Goal: Task Accomplishment & Management: Complete application form

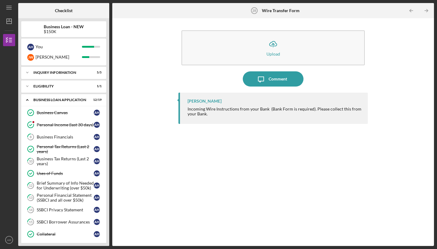
scroll to position [248, 0]
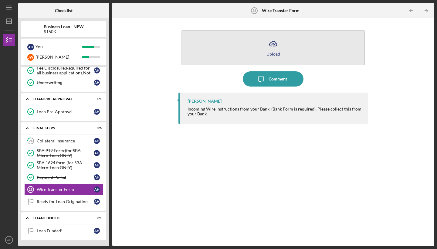
click at [288, 40] on button "Icon/Upload Upload" at bounding box center [272, 47] width 183 height 35
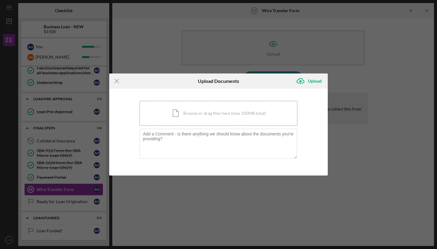
click at [210, 118] on div "Icon/Document Browse or drag files here (max 100MB total) Tap to choose files o…" at bounding box center [219, 113] width 158 height 25
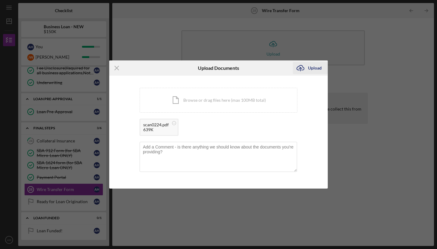
click at [312, 67] on div "Upload" at bounding box center [315, 68] width 14 height 12
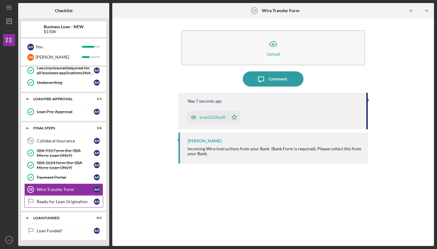
click at [64, 202] on div "Ready for Loan Origination" at bounding box center [65, 201] width 57 height 5
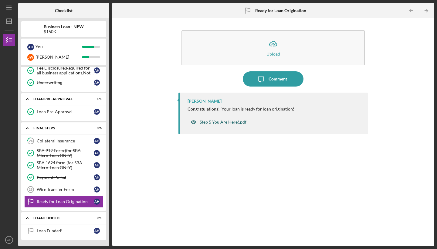
click at [216, 124] on div "Step 5 You Are Here!.pdf" at bounding box center [218, 122] width 62 height 12
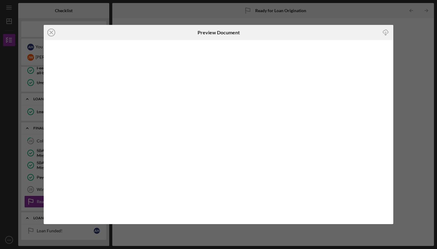
click at [383, 33] on icon "button" at bounding box center [385, 31] width 5 height 3
click at [49, 32] on icon "Icon/Close" at bounding box center [51, 32] width 15 height 15
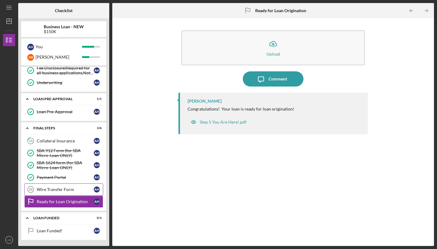
click at [58, 194] on link "Wire Transfer Form 28 Wire Transfer Form A H" at bounding box center [63, 189] width 79 height 12
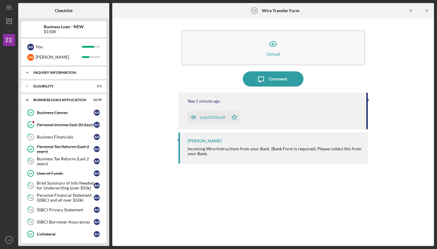
click at [66, 75] on div "Icon/Expander INQUIRY INFORMATION 5 / 5" at bounding box center [63, 72] width 85 height 12
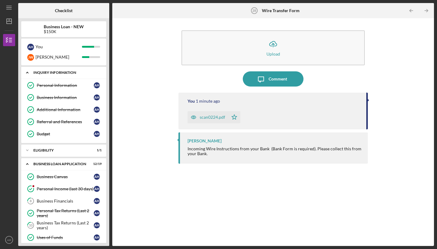
click at [66, 74] on div "Icon/Expander INQUIRY INFORMATION 5 / 5" at bounding box center [63, 72] width 85 height 12
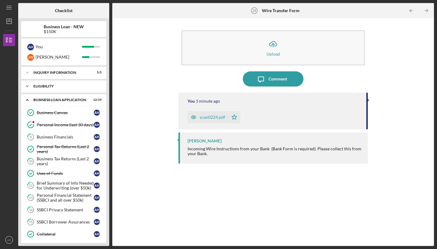
click at [60, 86] on div "ELIGIBILITY" at bounding box center [65, 86] width 65 height 4
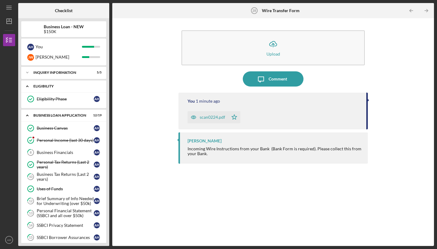
click at [60, 86] on div "ELIGIBILITY" at bounding box center [65, 86] width 65 height 4
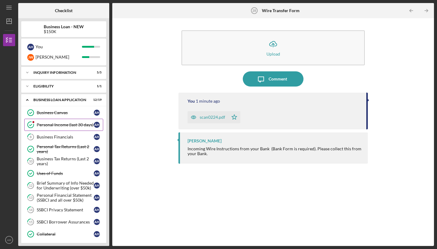
click at [54, 128] on link "Personal Income (last 30 days) Personal Income (last 30 days) A H" at bounding box center [63, 125] width 79 height 12
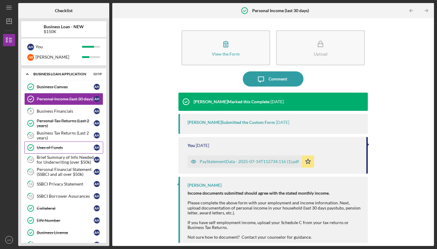
scroll to position [29, 0]
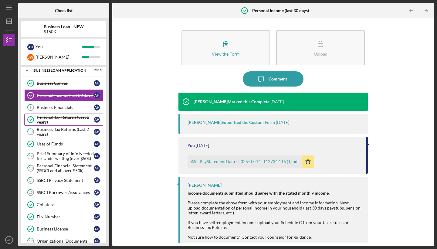
click at [53, 118] on div "Personal Tax Returns (Last 2 years)" at bounding box center [65, 120] width 57 height 10
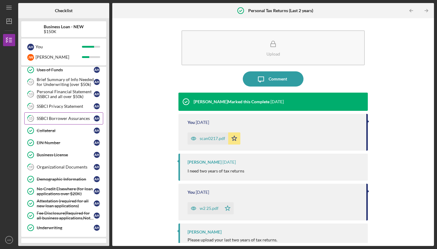
scroll to position [104, 0]
click at [55, 167] on div "Organizational Documents" at bounding box center [65, 166] width 57 height 5
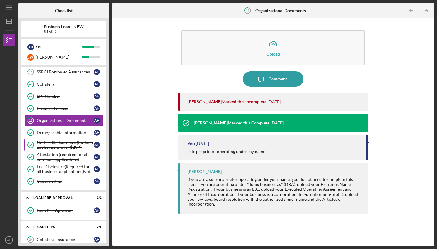
scroll to position [151, 0]
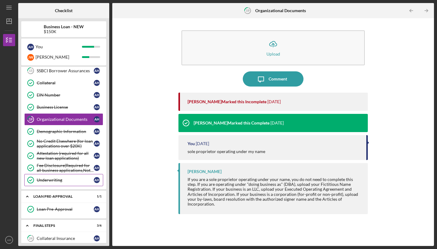
click at [47, 183] on link "Underwriting Underwriting A H" at bounding box center [63, 180] width 79 height 12
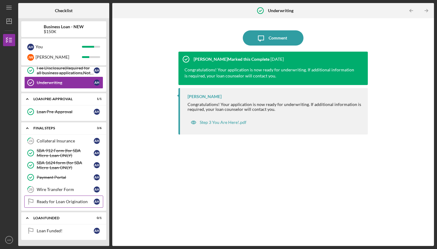
scroll to position [248, 0]
click at [70, 193] on link "28 Wire Transfer Form A H" at bounding box center [63, 189] width 79 height 12
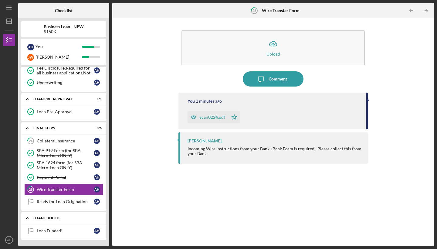
drag, startPoint x: 85, startPoint y: 216, endPoint x: 89, endPoint y: 219, distance: 5.8
click at [89, 219] on div "Icon/Expander LOAN FUNDED 0 / 1" at bounding box center [63, 218] width 85 height 12
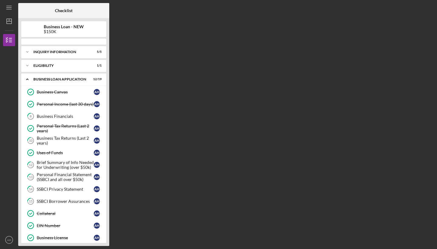
scroll to position [197, 0]
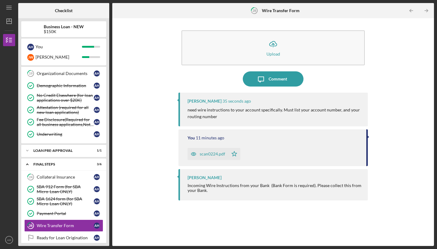
click at [214, 153] on div "scan0224.pdf" at bounding box center [212, 153] width 25 height 5
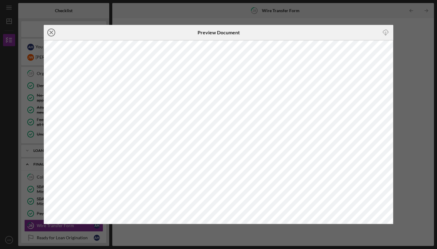
click at [50, 31] on line at bounding box center [51, 32] width 3 height 3
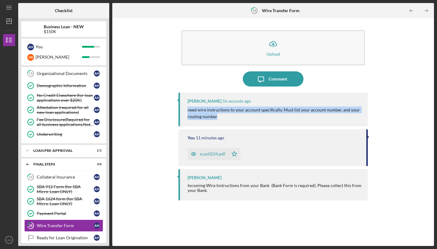
drag, startPoint x: 216, startPoint y: 116, endPoint x: 186, endPoint y: 109, distance: 31.2
click at [186, 109] on div "[PERSON_NAME] 56 seconds ago need wire instructions to your account specificall…" at bounding box center [272, 110] width 189 height 34
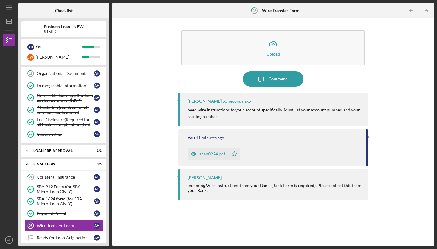
click at [228, 118] on p "need wire instructions to your account specifically. Must list your account num…" at bounding box center [274, 113] width 174 height 14
drag, startPoint x: 315, startPoint y: 184, endPoint x: 318, endPoint y: 201, distance: 17.6
click at [318, 201] on div "[PERSON_NAME] 1 minute ago need wire instructions to your account specifically.…" at bounding box center [272, 165] width 189 height 144
click at [274, 193] on div "[PERSON_NAME] Incoming Wire Instructions from your Bank (Bank Form is required)…" at bounding box center [272, 184] width 189 height 31
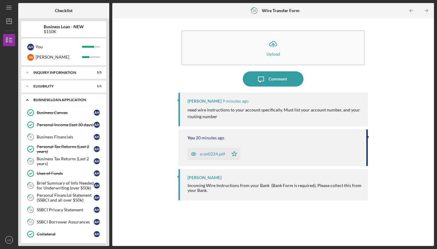
click at [72, 98] on div "BUSINESS LOAN APPLICATION" at bounding box center [65, 100] width 65 height 4
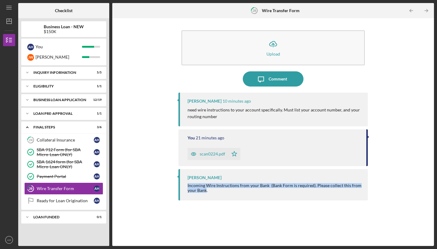
drag, startPoint x: 206, startPoint y: 190, endPoint x: 187, endPoint y: 187, distance: 18.5
click at [187, 187] on div "Incoming Wire Instructions from your Bank (Bank Form is required). Please colle…" at bounding box center [274, 188] width 174 height 10
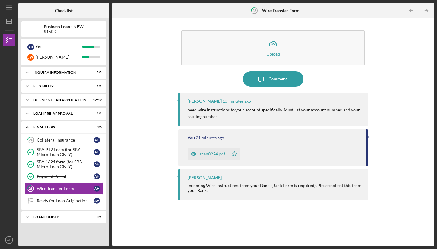
click at [220, 189] on div "Incoming Wire Instructions from your Bank (Bank Form is required). Please colle…" at bounding box center [274, 188] width 174 height 10
drag, startPoint x: 188, startPoint y: 184, endPoint x: 206, endPoint y: 193, distance: 20.1
click at [206, 193] on div "[PERSON_NAME] Incoming Wire Instructions from your Bank (Bank Form is required)…" at bounding box center [272, 184] width 189 height 31
click at [213, 192] on div "Incoming Wire Instructions from your Bank (Bank Form is required). Please colle…" at bounding box center [274, 188] width 174 height 10
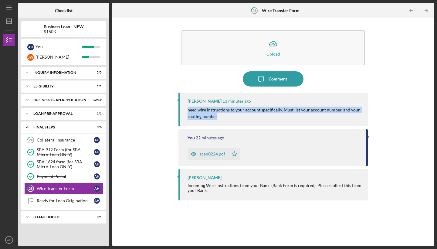
drag, startPoint x: 187, startPoint y: 108, endPoint x: 217, endPoint y: 119, distance: 31.5
click at [217, 119] on div "[PERSON_NAME] 11 minutes ago need wire instructions to your account specificall…" at bounding box center [272, 110] width 189 height 34
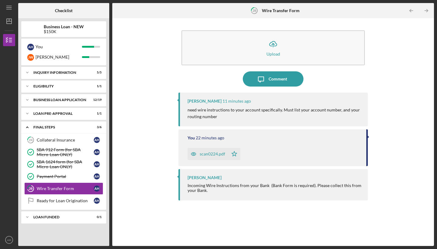
click at [222, 119] on p "need wire instructions to your account specifically. Must list your account num…" at bounding box center [274, 113] width 174 height 14
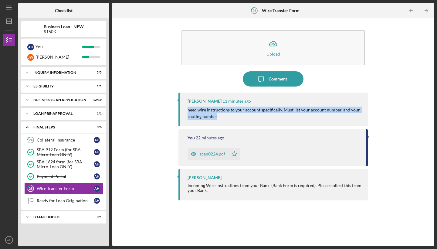
drag, startPoint x: 217, startPoint y: 117, endPoint x: 183, endPoint y: 110, distance: 34.5
click at [183, 110] on div "[PERSON_NAME] 11 minutes ago need wire instructions to your account specificall…" at bounding box center [272, 110] width 189 height 34
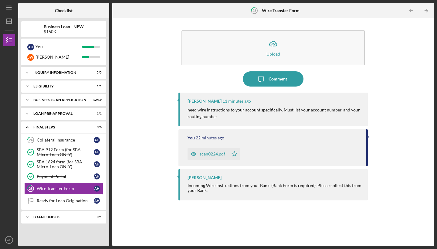
click at [220, 117] on p "need wire instructions to your account specifically. Must list your account num…" at bounding box center [274, 113] width 174 height 14
click at [264, 81] on icon "button" at bounding box center [260, 79] width 5 height 5
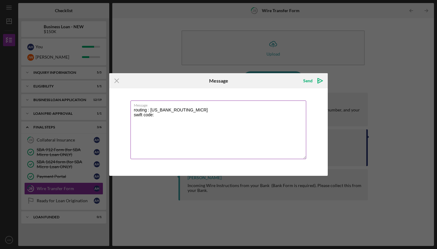
click at [167, 121] on textarea "routing : [US_BANK_ROUTING_MICR] swift code:" at bounding box center [218, 129] width 176 height 59
type textarea "routing : [US_BANK_ROUTING_MICR] swift code:"
drag, startPoint x: 164, startPoint y: 124, endPoint x: 134, endPoint y: 110, distance: 32.4
click at [134, 110] on textarea "routing : [US_BANK_ROUTING_MICR] swift code:" at bounding box center [218, 129] width 176 height 59
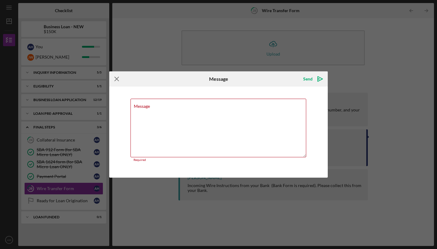
click at [119, 79] on icon "Icon/Menu Close" at bounding box center [116, 78] width 15 height 15
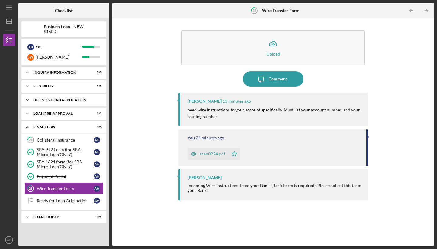
click at [54, 100] on div "BUSINESS LOAN APPLICATION" at bounding box center [65, 100] width 65 height 4
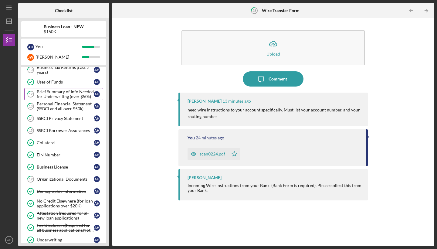
scroll to position [96, 0]
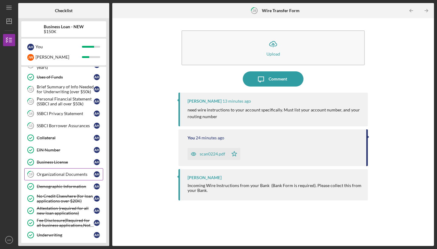
click at [54, 174] on div "Organizational Documents" at bounding box center [65, 174] width 57 height 5
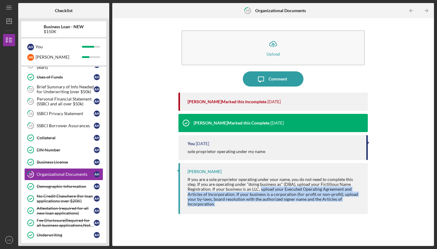
drag, startPoint x: 260, startPoint y: 194, endPoint x: 287, endPoint y: 204, distance: 28.6
click at [287, 205] on div "If you are a sole proprietor operating under your name, you do not need to comp…" at bounding box center [274, 191] width 174 height 29
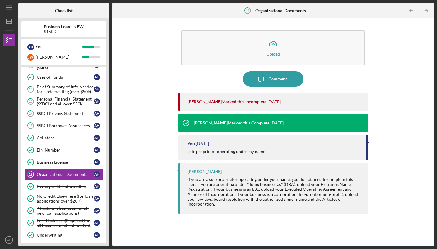
click at [251, 212] on div "[PERSON_NAME] If you are a sole proprietor operating under your name, you do no…" at bounding box center [272, 188] width 189 height 51
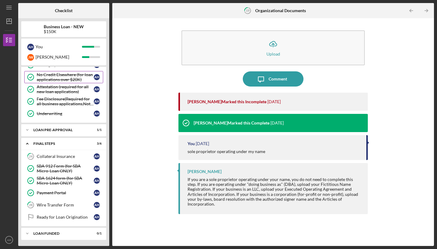
scroll to position [217, 0]
click at [47, 205] on div "Wire Transfer Form" at bounding box center [65, 204] width 57 height 5
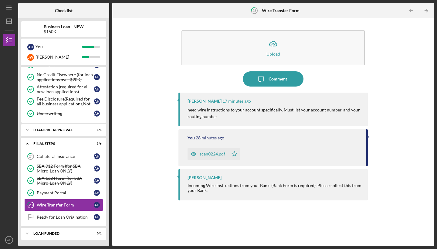
scroll to position [217, 0]
click at [62, 102] on div "Fee Disclosure(Required for all business applications,Not needed for Contractor…" at bounding box center [65, 101] width 57 height 10
